Goal: Task Accomplishment & Management: Manage account settings

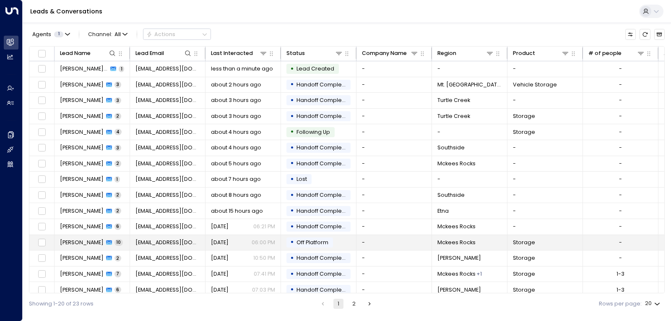
click at [403, 244] on td "-" at bounding box center [395, 243] width 76 height 16
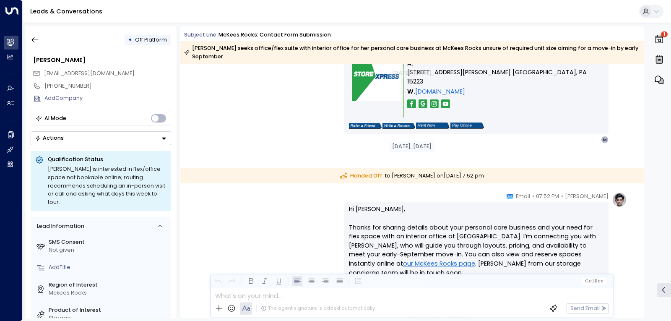
scroll to position [2390, 0]
click at [143, 141] on button "Actions" at bounding box center [101, 138] width 141 height 14
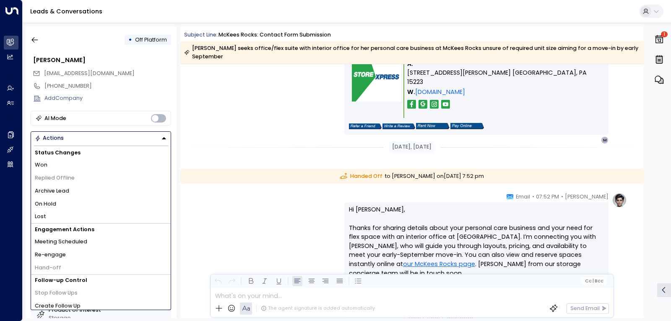
click at [78, 268] on li "Hand-off" at bounding box center [101, 267] width 140 height 13
click at [38, 44] on icon "button" at bounding box center [35, 40] width 8 height 8
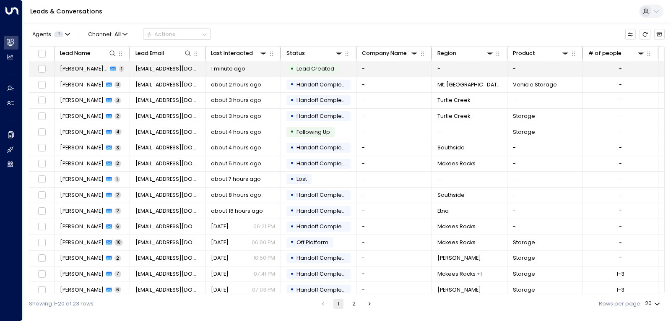
click at [321, 73] on div "• Lead Created" at bounding box center [312, 69] width 52 height 10
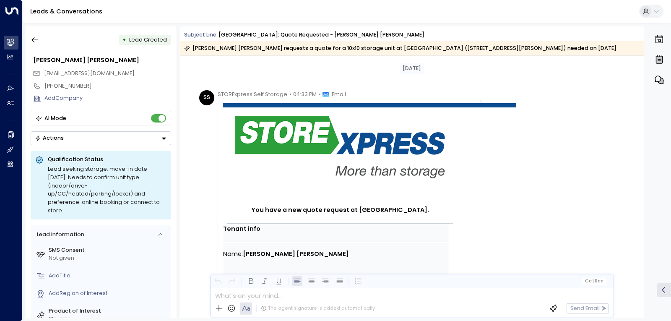
scroll to position [225, 0]
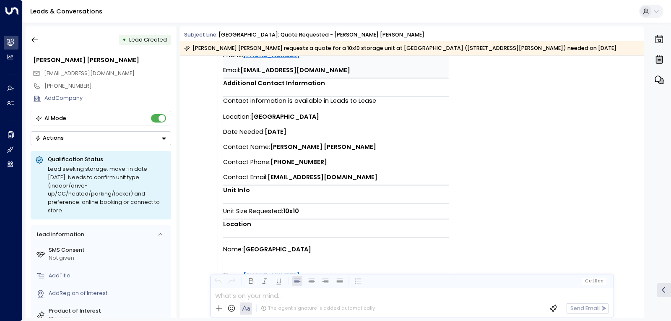
click at [89, 139] on button "Actions" at bounding box center [101, 138] width 141 height 14
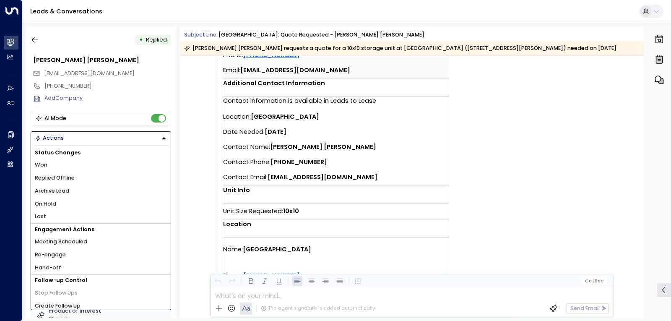
scroll to position [150, 0]
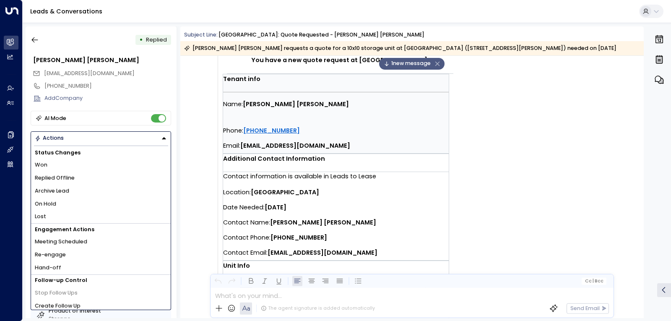
click at [418, 65] on span "1 new message" at bounding box center [407, 64] width 47 height 8
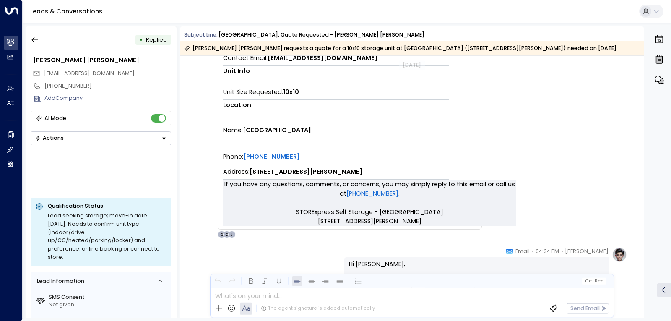
scroll to position [342, 0]
